Goal: Task Accomplishment & Management: Use online tool/utility

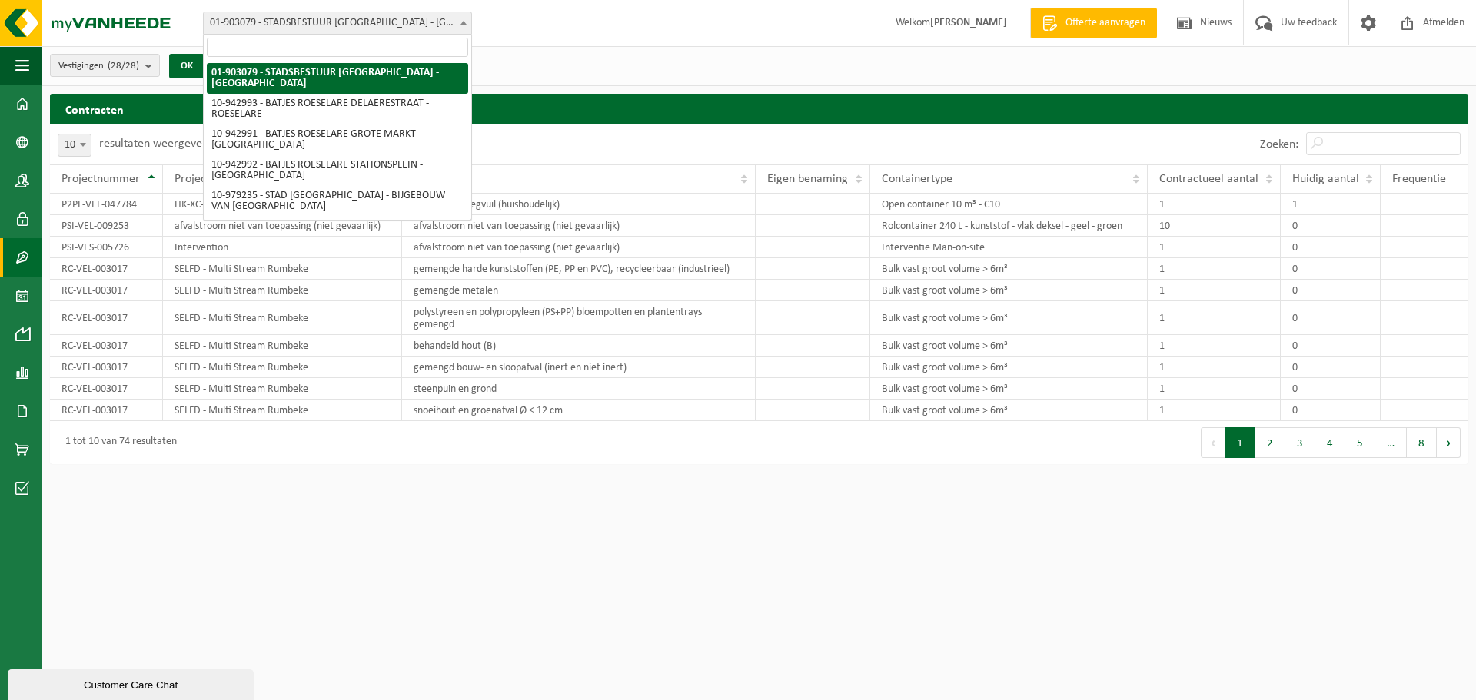
click at [464, 24] on b at bounding box center [463, 23] width 6 height 4
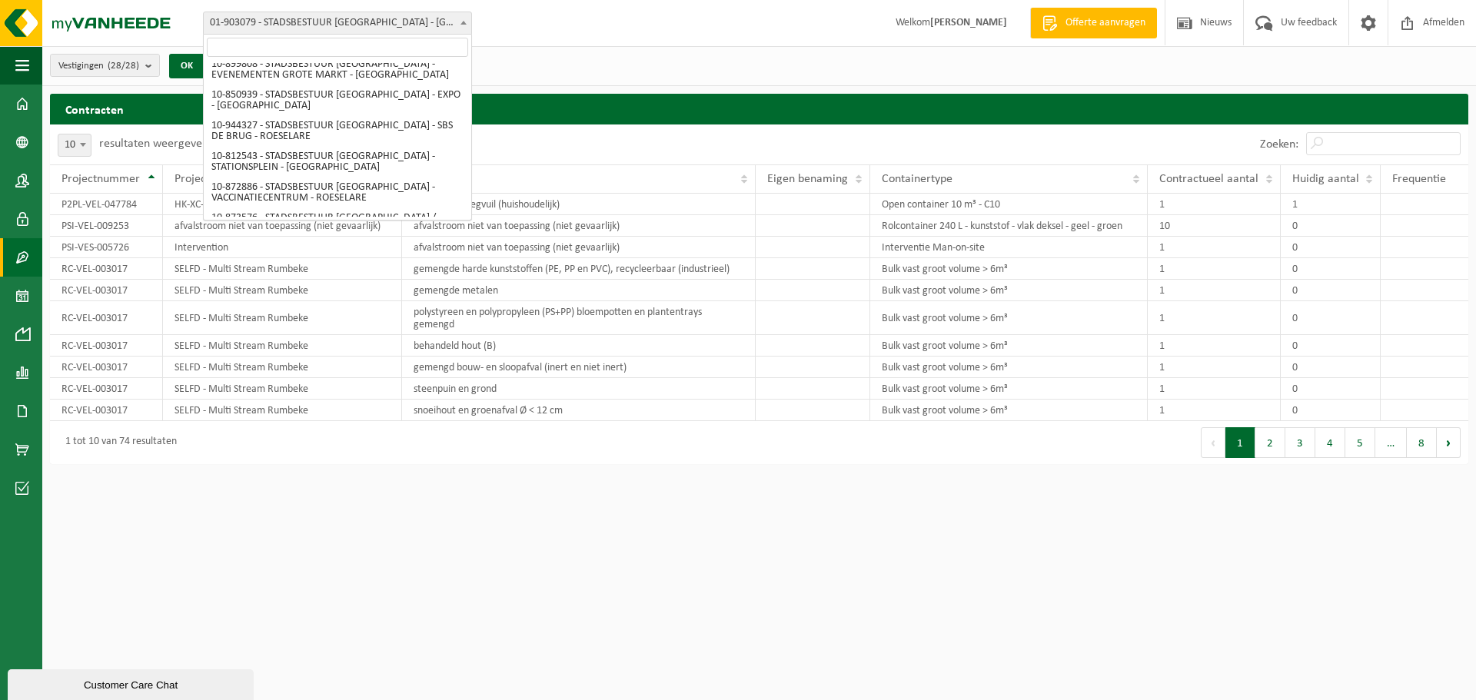
scroll to position [484, 0]
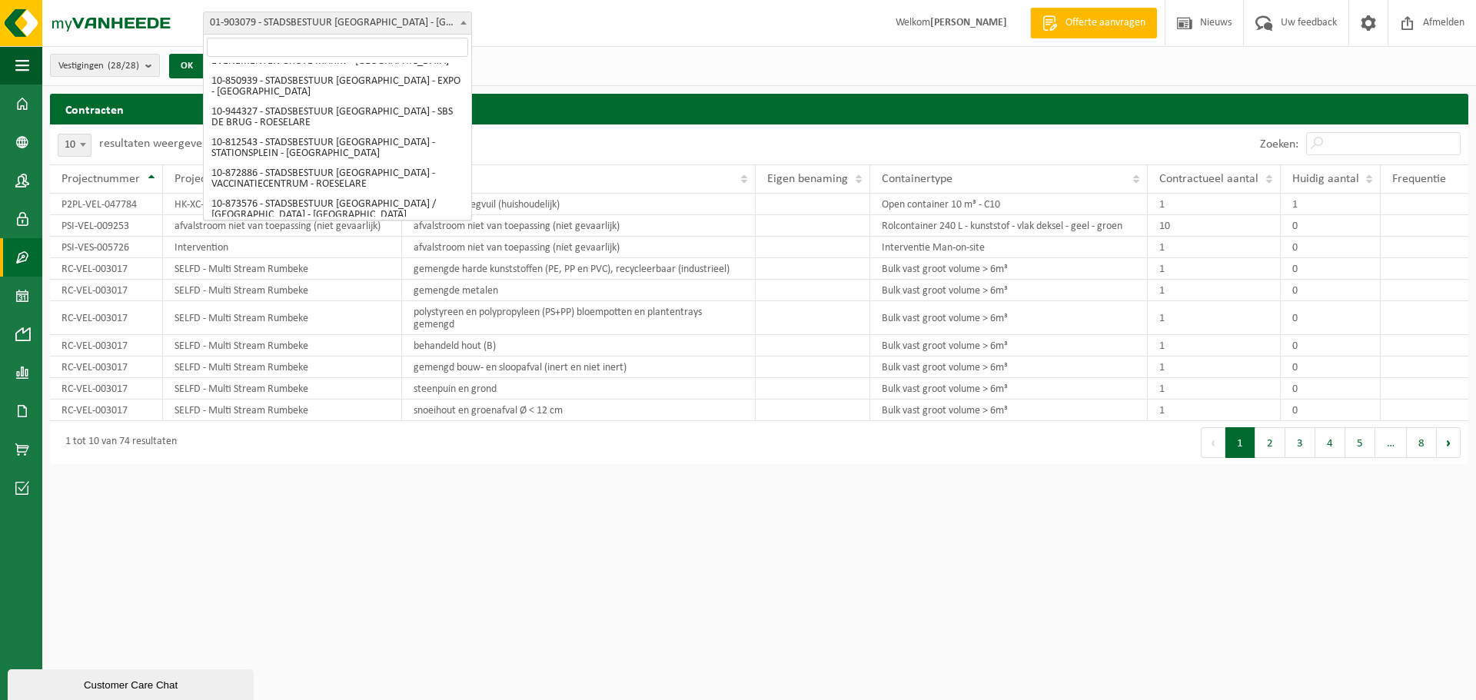
select select "2664"
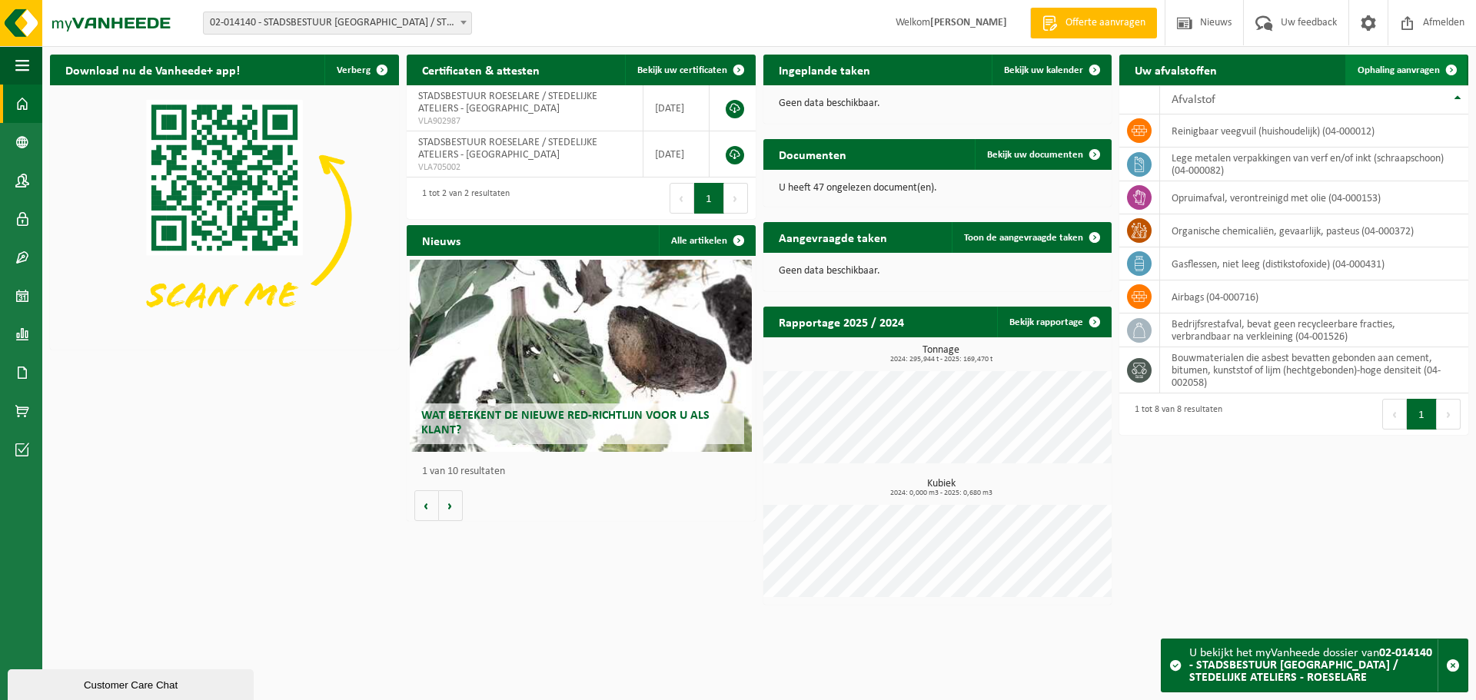
click at [1388, 69] on span "Ophaling aanvragen" at bounding box center [1399, 70] width 82 height 10
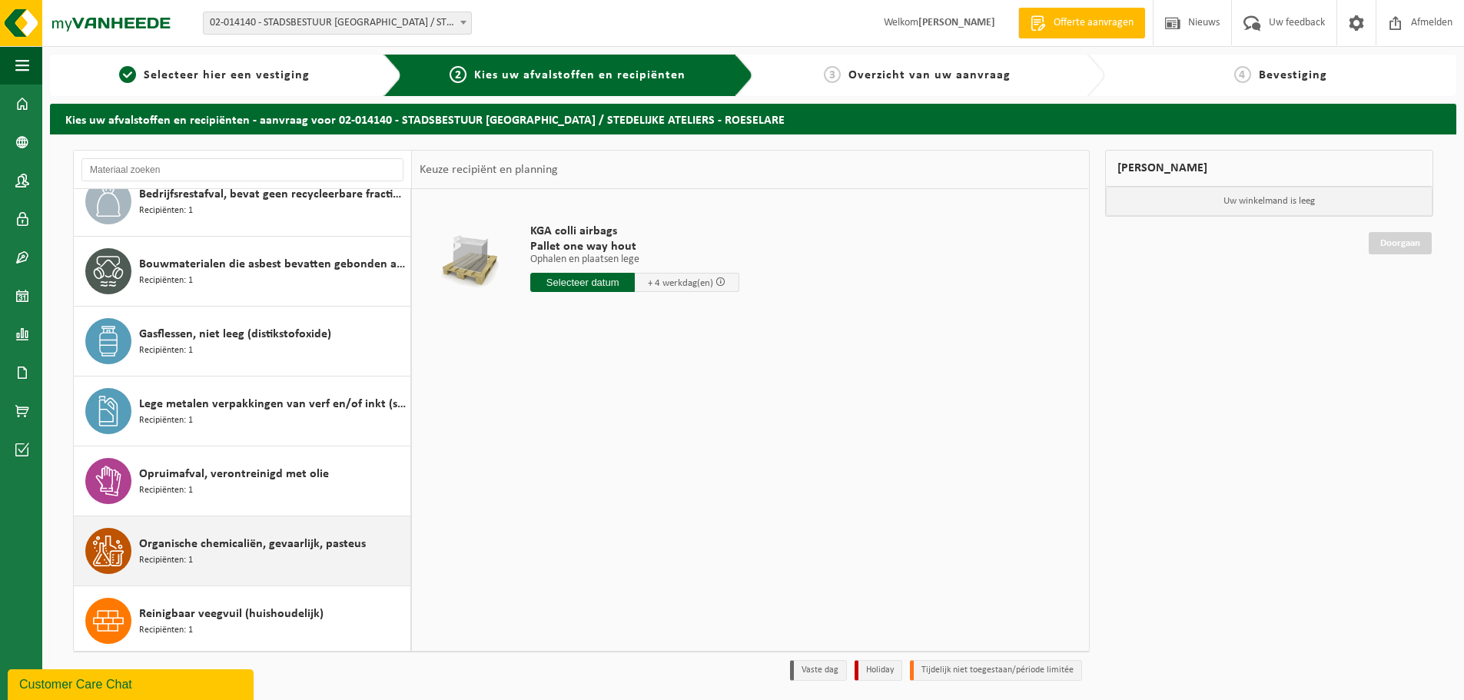
scroll to position [97, 0]
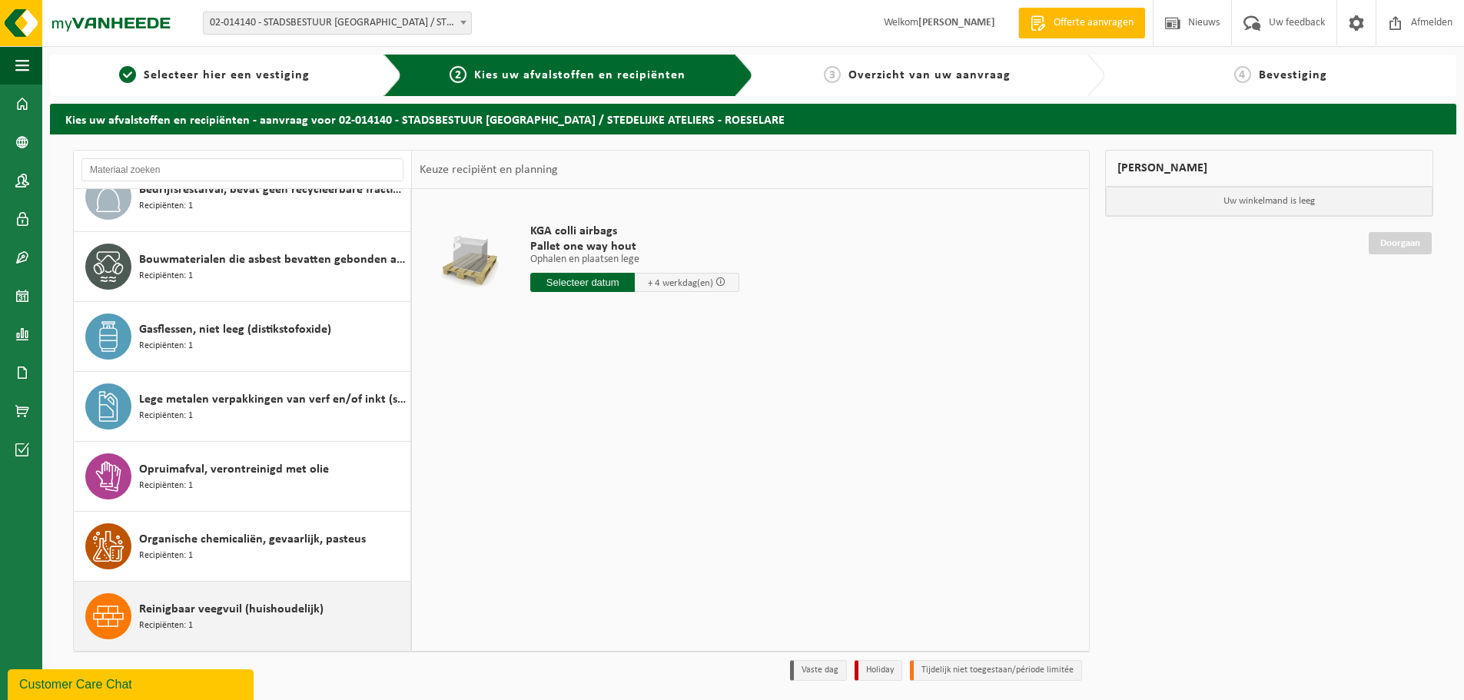
click at [254, 610] on span "Reinigbaar veegvuil (huishoudelijk)" at bounding box center [231, 609] width 184 height 18
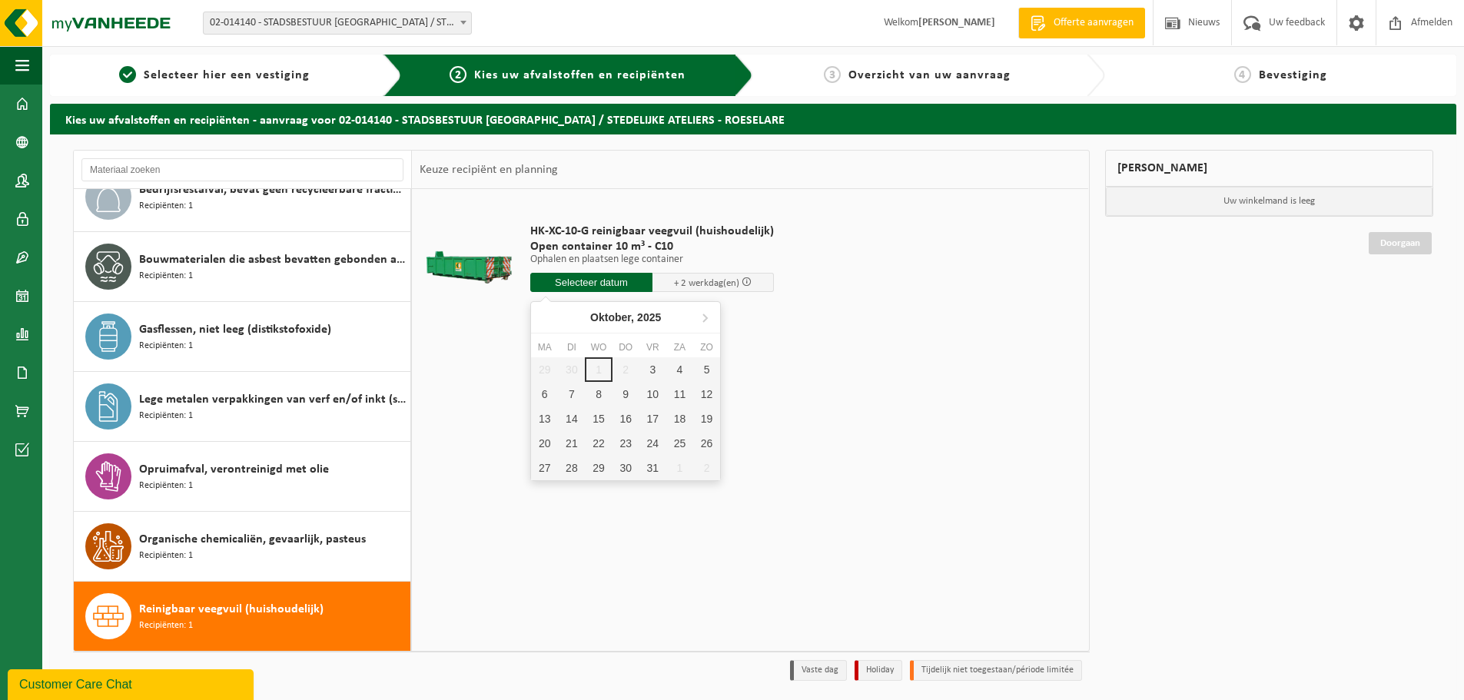
click at [611, 283] on input "text" at bounding box center [591, 282] width 122 height 19
